Goal: Transaction & Acquisition: Purchase product/service

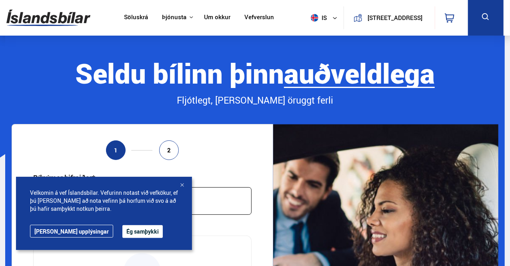
click at [186, 186] on div "Velkomin á vef Íslandsbílar. Vefurinn notast við vefkökur, ef þú heldur áfram a…" at bounding box center [104, 213] width 176 height 73
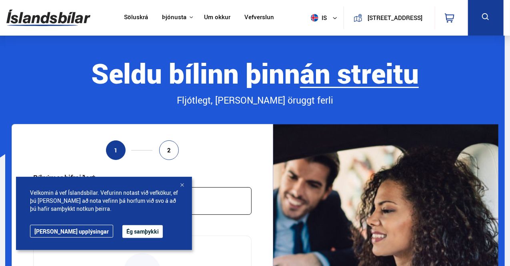
click at [182, 180] on div "Velkomin á vef Íslandsbílar. Vefurinn notast við vefkökur, ef þú heldur áfram a…" at bounding box center [104, 213] width 176 height 73
click at [179, 186] on div at bounding box center [182, 186] width 8 height 8
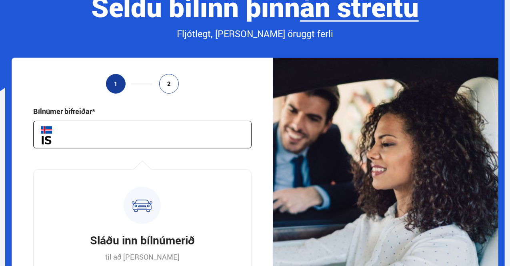
scroll to position [78, 0]
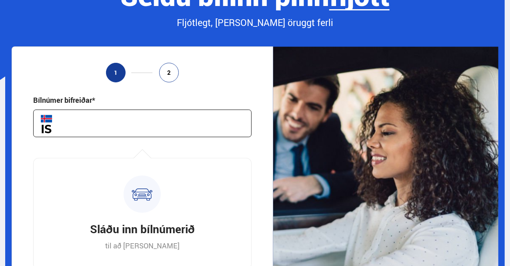
click at [145, 133] on input "text" at bounding box center [142, 124] width 218 height 28
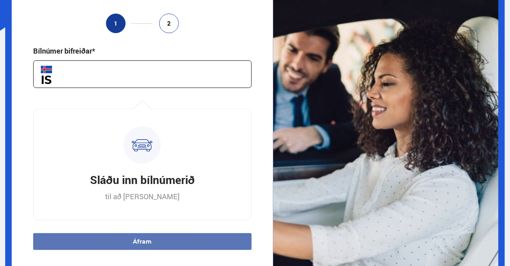
scroll to position [115, 0]
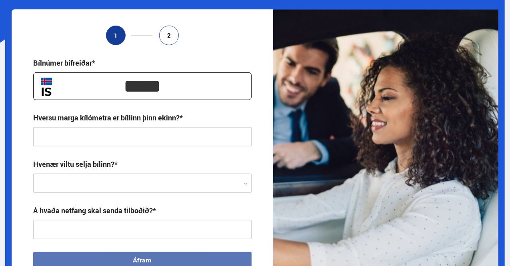
type input "*****"
type input "**********"
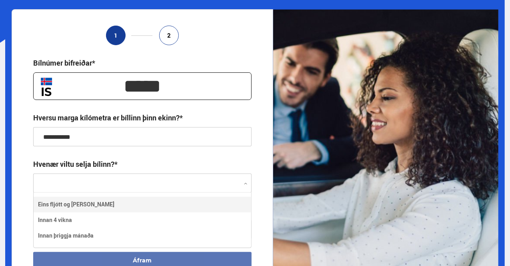
click at [205, 186] on div at bounding box center [142, 183] width 218 height 19
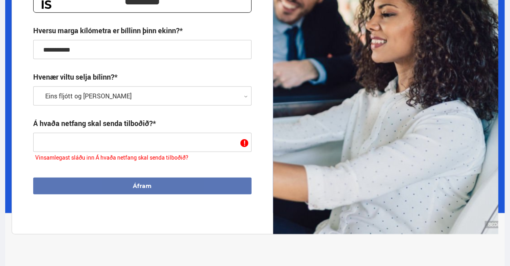
scroll to position [204, 0]
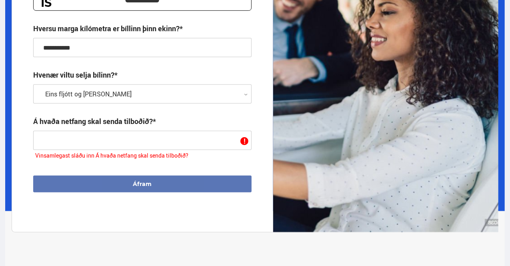
click at [168, 147] on input "text" at bounding box center [142, 140] width 218 height 19
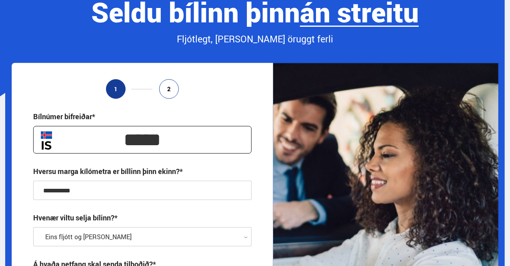
scroll to position [62, 0]
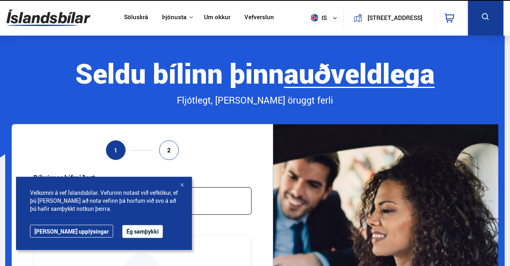
click at [138, 16] on link "Söluskrá" at bounding box center [136, 18] width 24 height 8
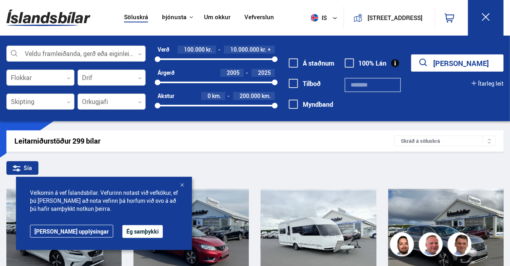
click at [182, 184] on div at bounding box center [182, 186] width 8 height 8
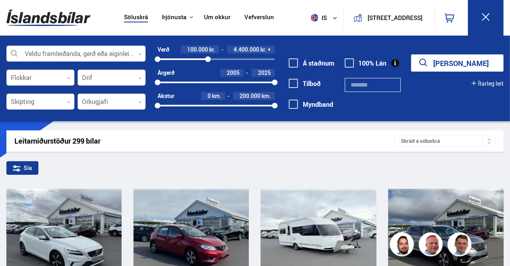
drag, startPoint x: 274, startPoint y: 60, endPoint x: 208, endPoint y: 59, distance: 66.4
click at [208, 59] on div at bounding box center [208, 59] width 6 height 6
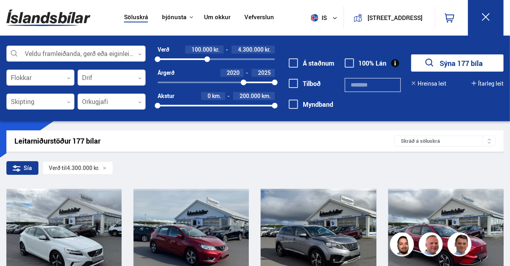
drag, startPoint x: 158, startPoint y: 82, endPoint x: 244, endPoint y: 81, distance: 85.2
click at [244, 81] on div at bounding box center [244, 83] width 6 height 6
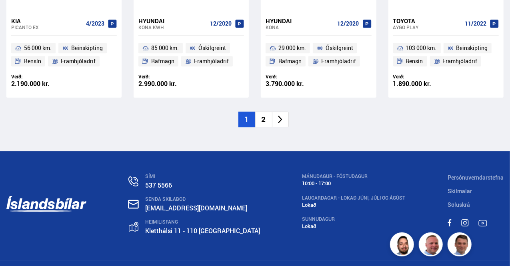
scroll to position [1261, 0]
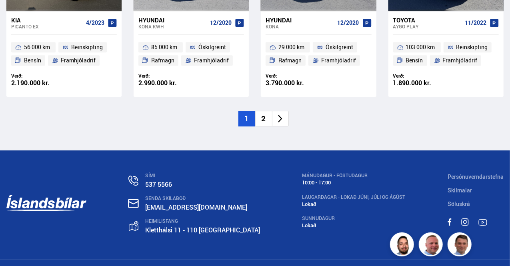
click at [264, 125] on li "2" at bounding box center [263, 119] width 17 height 16
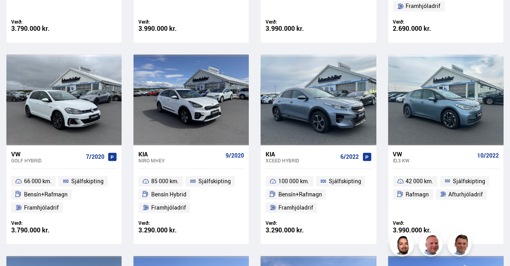
scroll to position [579, 0]
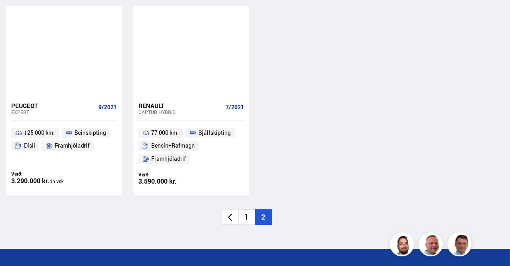
scroll to position [760, 0]
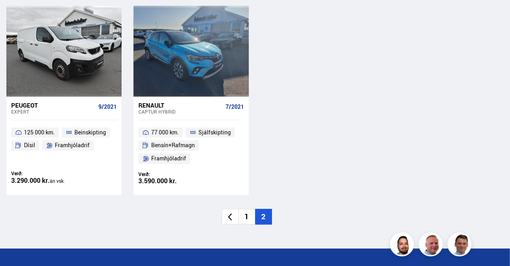
click at [250, 220] on li "1" at bounding box center [246, 217] width 17 height 16
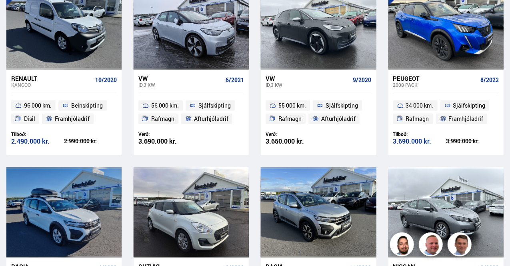
scroll to position [202, 0]
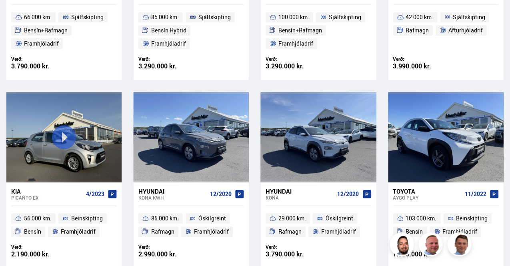
scroll to position [1131, 0]
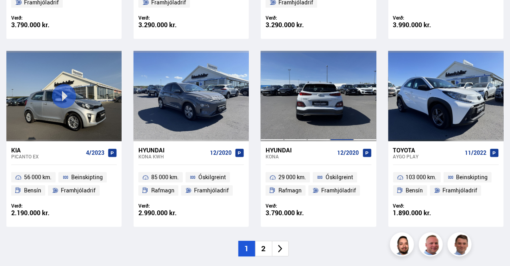
click at [332, 107] on div at bounding box center [341, 96] width 23 height 90
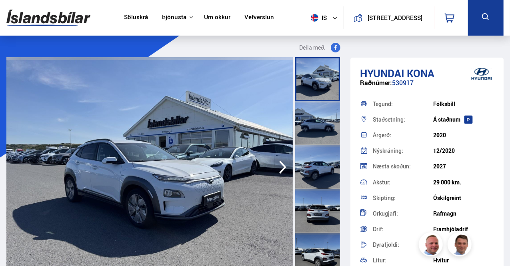
scroll to position [27, 0]
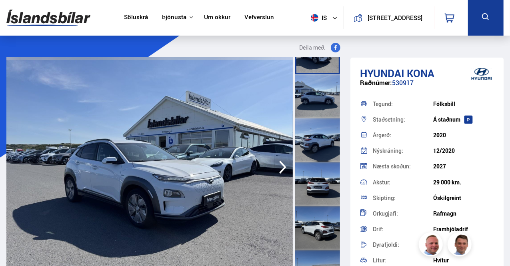
click at [321, 93] on div at bounding box center [317, 96] width 45 height 44
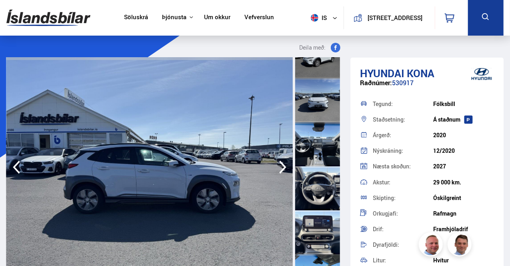
scroll to position [295, 0]
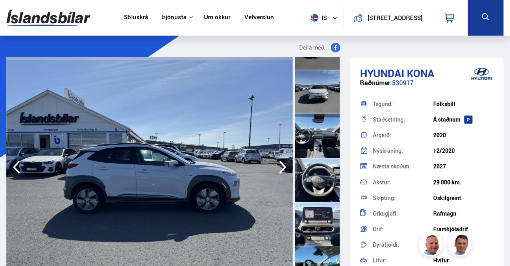
click at [318, 171] on div at bounding box center [317, 180] width 45 height 44
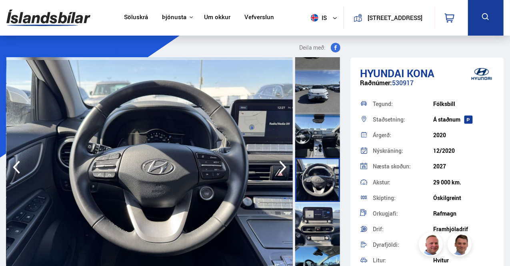
click at [315, 145] on div at bounding box center [317, 136] width 45 height 44
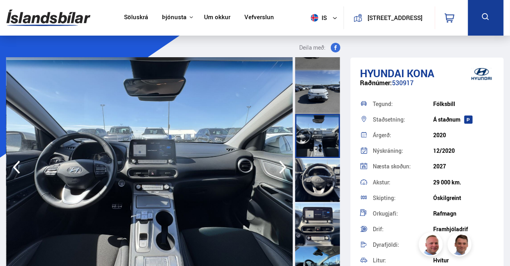
click at [316, 238] on div at bounding box center [317, 224] width 45 height 44
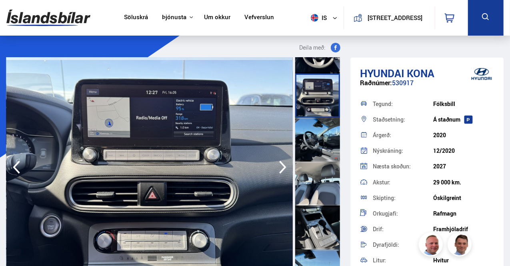
scroll to position [424, 0]
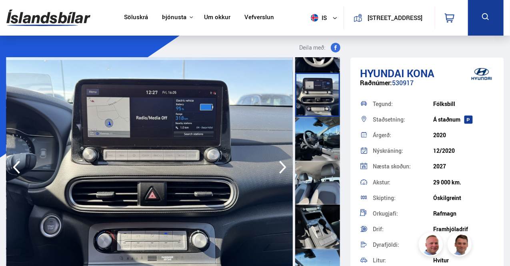
click at [316, 238] on div at bounding box center [317, 227] width 45 height 44
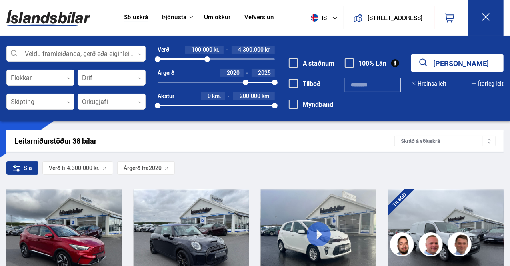
scroll to position [1217, 0]
